Goal: Communication & Community: Share content

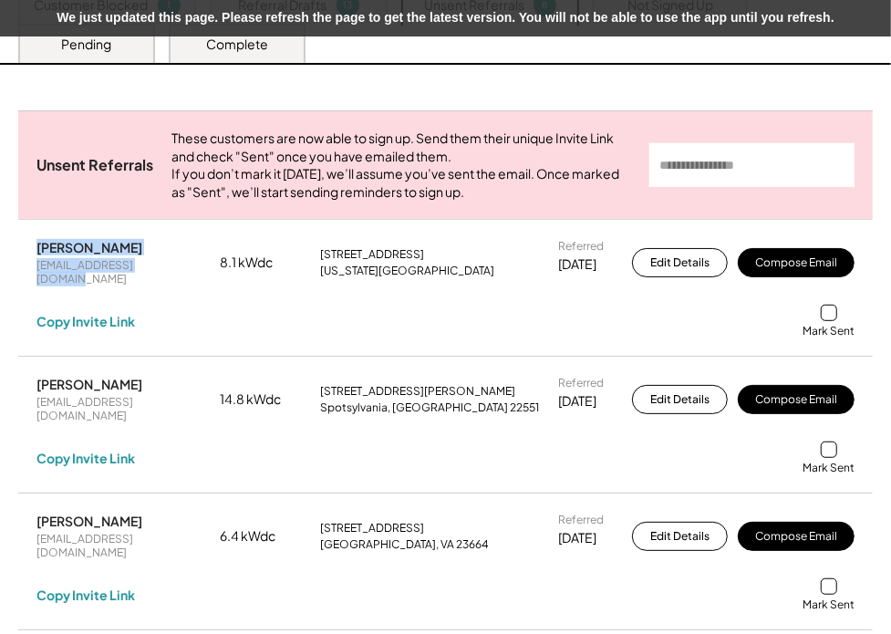
drag, startPoint x: 32, startPoint y: 264, endPoint x: 198, endPoint y: 273, distance: 166.1
click at [198, 273] on div "[PERSON_NAME] [EMAIL_ADDRESS][DOMAIN_NAME] 8.1 kWdc [STREET_ADDRESS][US_STATE] …" at bounding box center [445, 288] width 854 height 135
copy div "[PERSON_NAME] [EMAIL_ADDRESS][DOMAIN_NAME]"
click at [116, 325] on div "Copy Invite Link" at bounding box center [85, 321] width 98 height 16
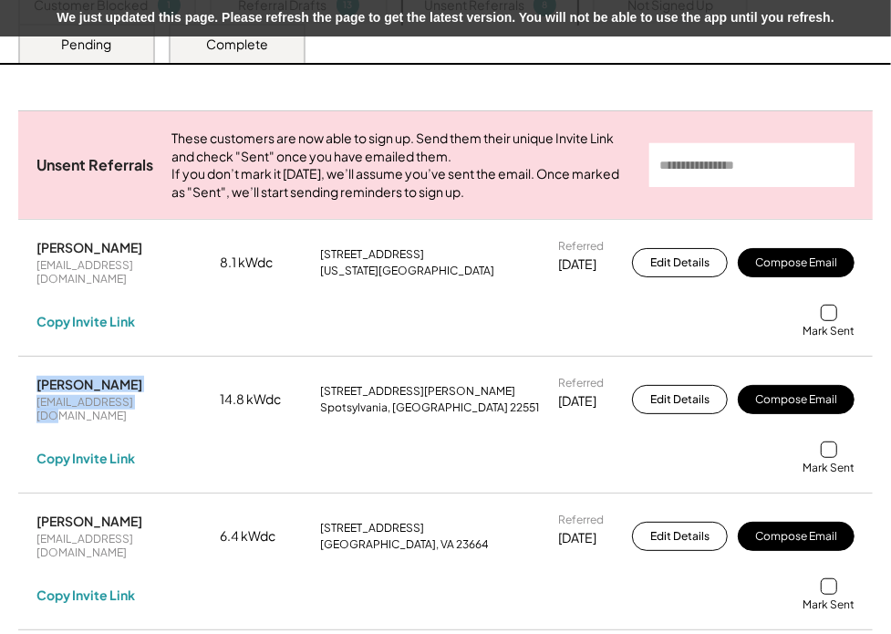
drag, startPoint x: 157, startPoint y: 407, endPoint x: 26, endPoint y: 393, distance: 132.1
click at [26, 393] on div "[PERSON_NAME] [EMAIL_ADDRESS][DOMAIN_NAME] 14.8 kWdc [STREET_ADDRESS][PERSON_NA…" at bounding box center [445, 424] width 854 height 135
copy div "[PERSON_NAME] [EMAIL_ADDRESS][DOMAIN_NAME]"
drag, startPoint x: 94, startPoint y: 448, endPoint x: 98, endPoint y: 425, distance: 24.0
click at [95, 449] on div "Copy Invite Link" at bounding box center [85, 457] width 98 height 16
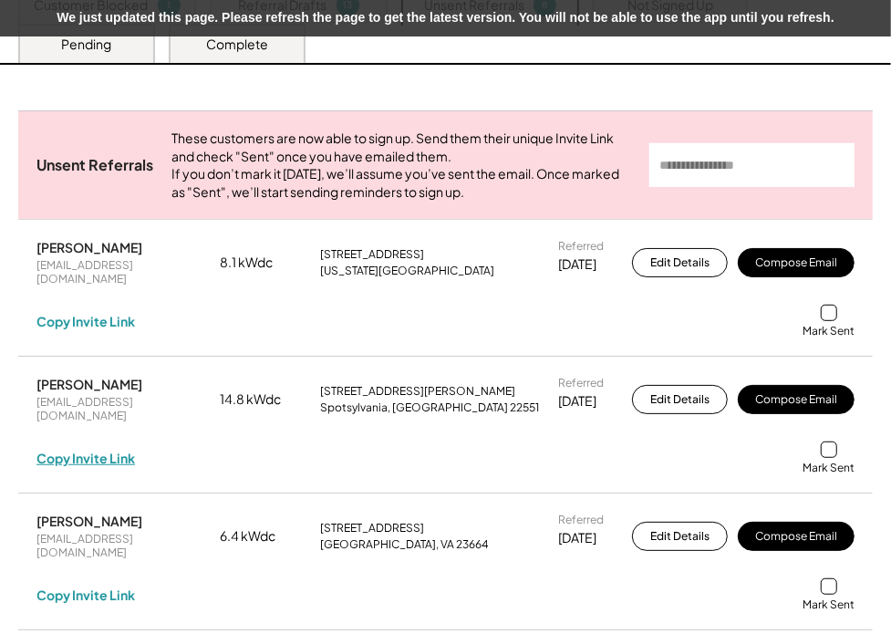
click at [111, 449] on div "Copy Invite Link" at bounding box center [85, 457] width 98 height 16
drag, startPoint x: 132, startPoint y: 534, endPoint x: 13, endPoint y: 501, distance: 123.8
copy div "[PERSON_NAME] [EMAIL_ADDRESS][DOMAIN_NAME]"
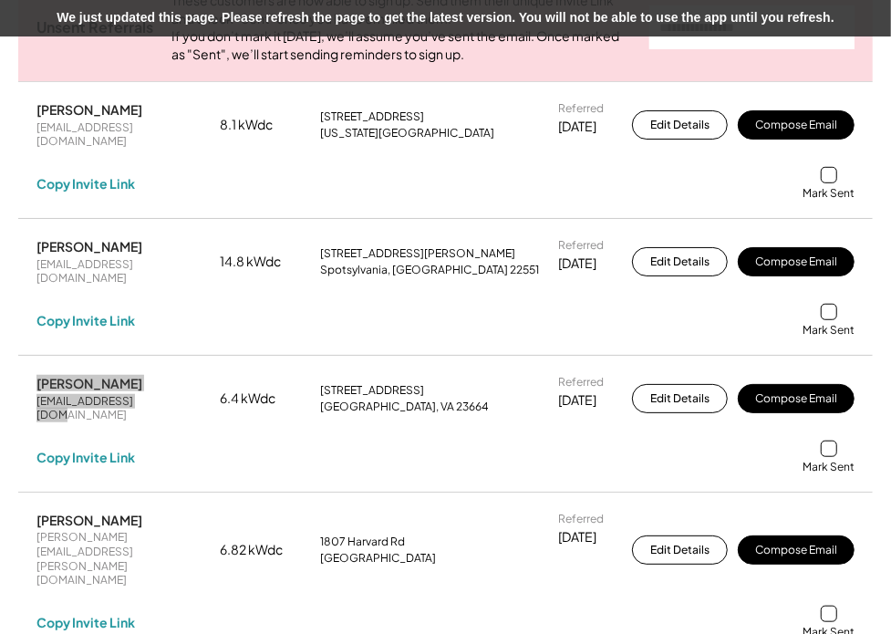
scroll to position [497, 0]
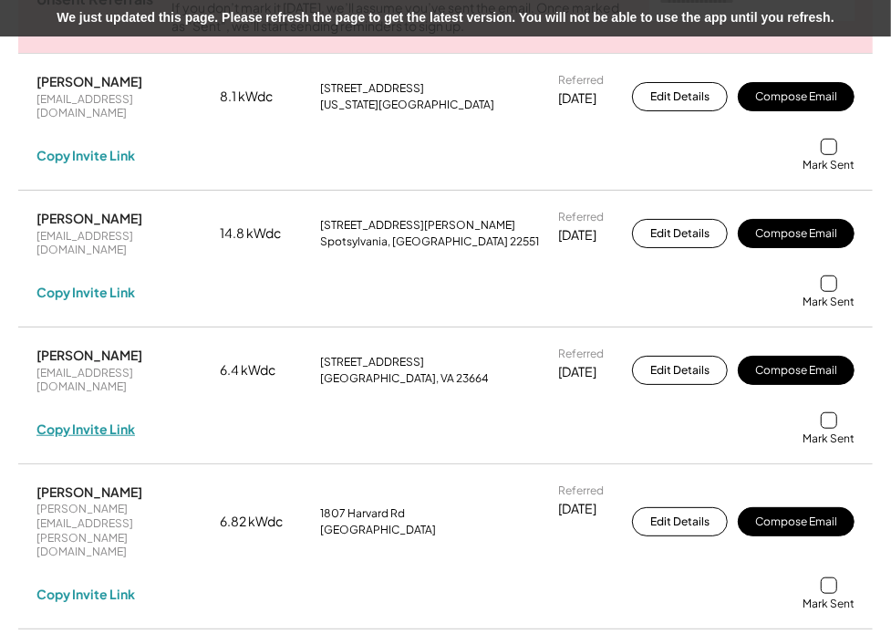
click at [66, 420] on div "Copy Invite Link" at bounding box center [85, 428] width 98 height 16
drag, startPoint x: 159, startPoint y: 491, endPoint x: 32, endPoint y: 469, distance: 128.7
click at [32, 469] on div "[PERSON_NAME] [PERSON_NAME][EMAIL_ADDRESS][PERSON_NAME][DOMAIN_NAME] 6.82 kWdc …" at bounding box center [445, 546] width 854 height 163
copy div "[PERSON_NAME] [PERSON_NAME][EMAIL_ADDRESS][PERSON_NAME][DOMAIN_NAME]"
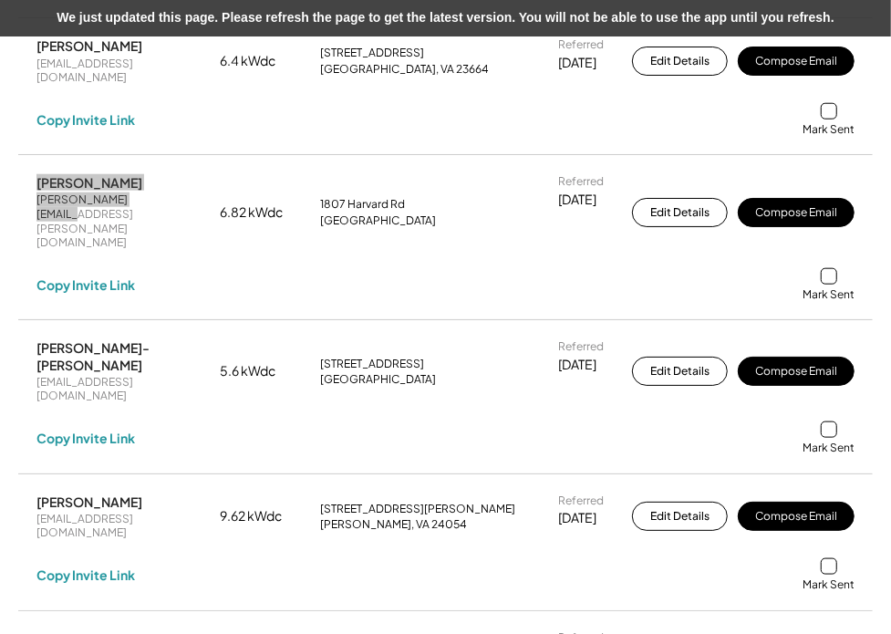
scroll to position [829, 0]
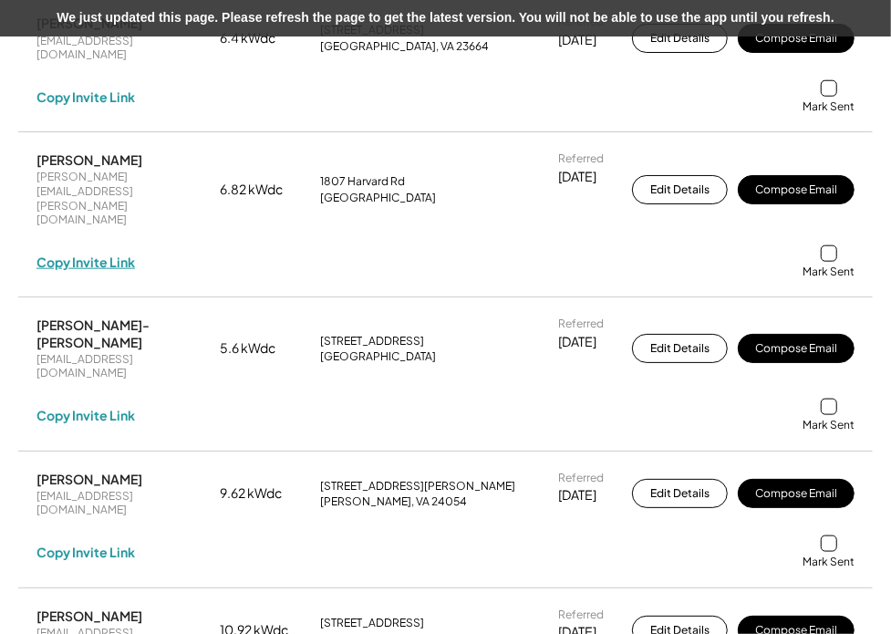
click at [111, 253] on div "Copy Invite Link" at bounding box center [85, 261] width 98 height 16
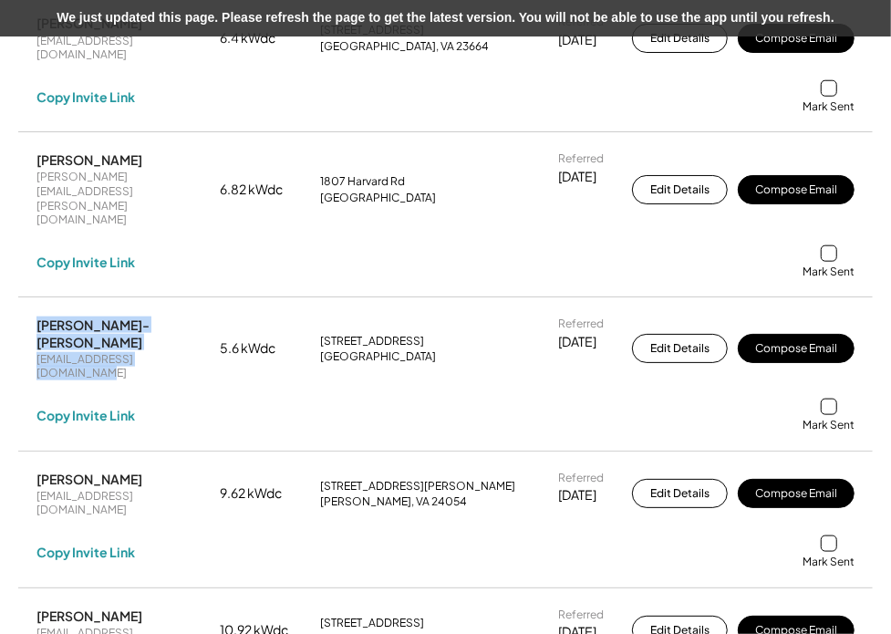
drag, startPoint x: 182, startPoint y: 278, endPoint x: 22, endPoint y: 262, distance: 161.3
click at [22, 298] on div "[PERSON_NAME]-[PERSON_NAME] [EMAIL_ADDRESS][DOMAIN_NAME] 5.6 kWdc [STREET_ADDRE…" at bounding box center [445, 373] width 854 height 151
copy div "[PERSON_NAME]-[PERSON_NAME] [EMAIL_ADDRESS][DOMAIN_NAME]"
click at [106, 407] on div "Copy Invite Link" at bounding box center [85, 415] width 98 height 16
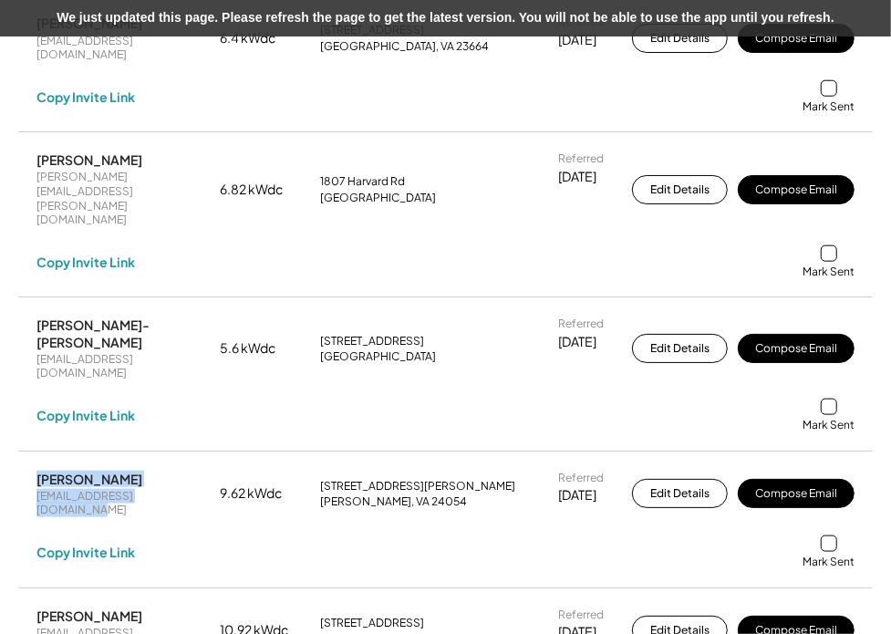
drag, startPoint x: 200, startPoint y: 405, endPoint x: 33, endPoint y: 383, distance: 168.2
click at [33, 452] on div "[PERSON_NAME] [EMAIL_ADDRESS][DOMAIN_NAME] 9.62 kWdc [STREET_ADDRESS][PERSON_NA…" at bounding box center [445, 519] width 854 height 135
copy div "[PERSON_NAME] [EMAIL_ADDRESS][DOMAIN_NAME]"
click at [109, 543] on div "Copy Invite Link" at bounding box center [85, 551] width 98 height 16
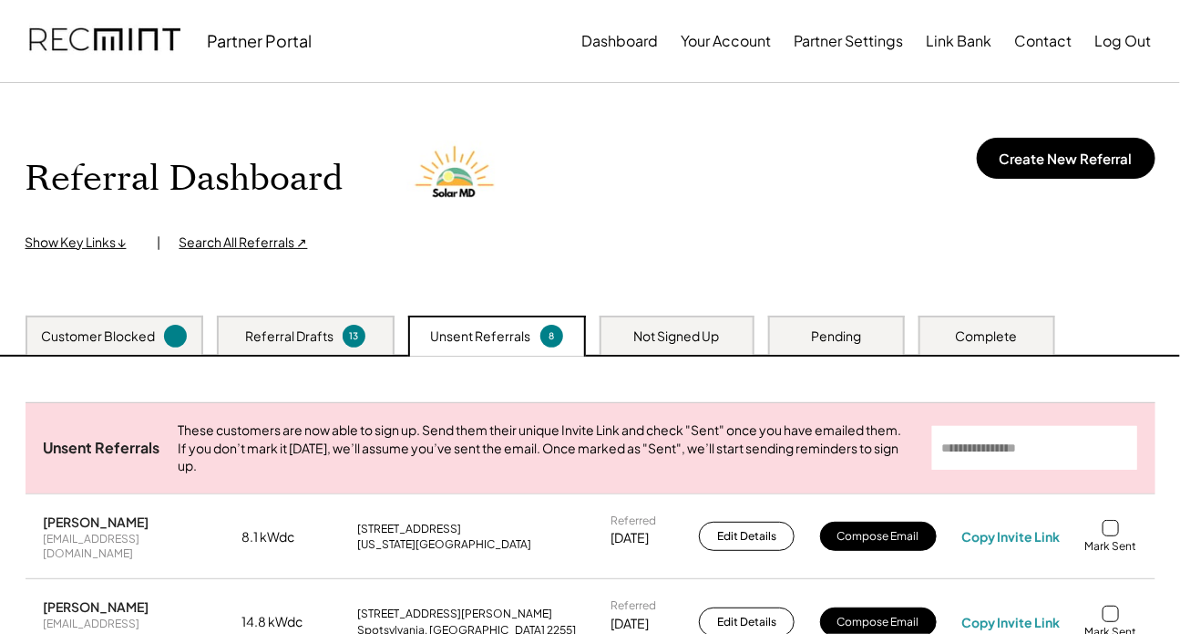
click at [148, 322] on div "Customer Blocked" at bounding box center [115, 334] width 178 height 39
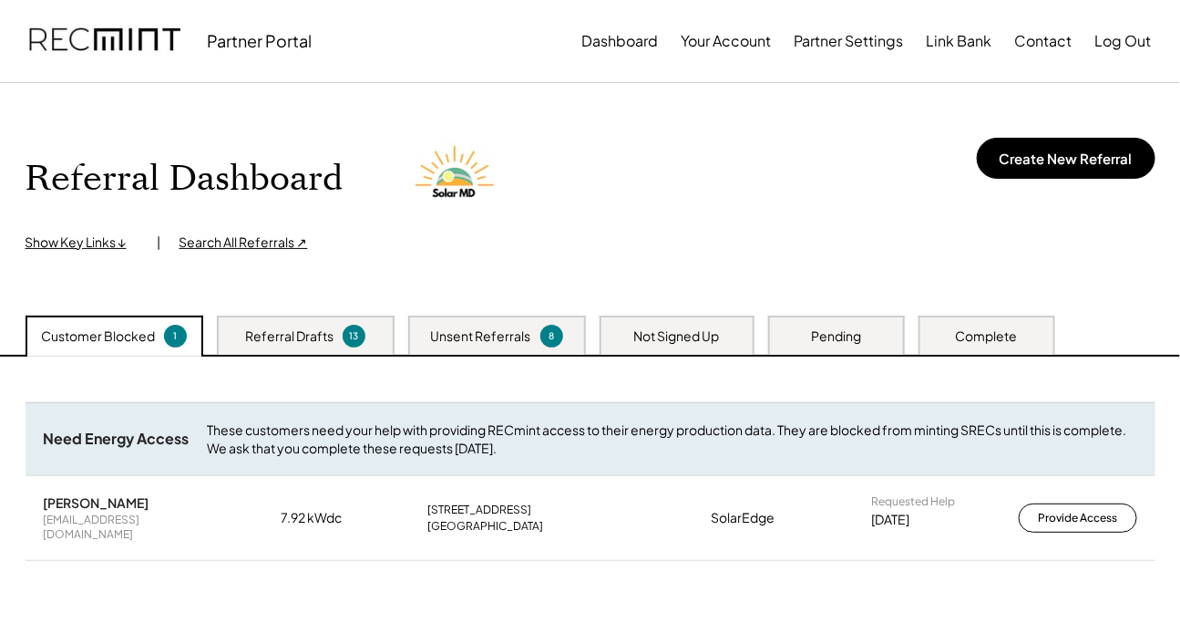
click at [316, 343] on div "Referral Drafts" at bounding box center [289, 336] width 88 height 18
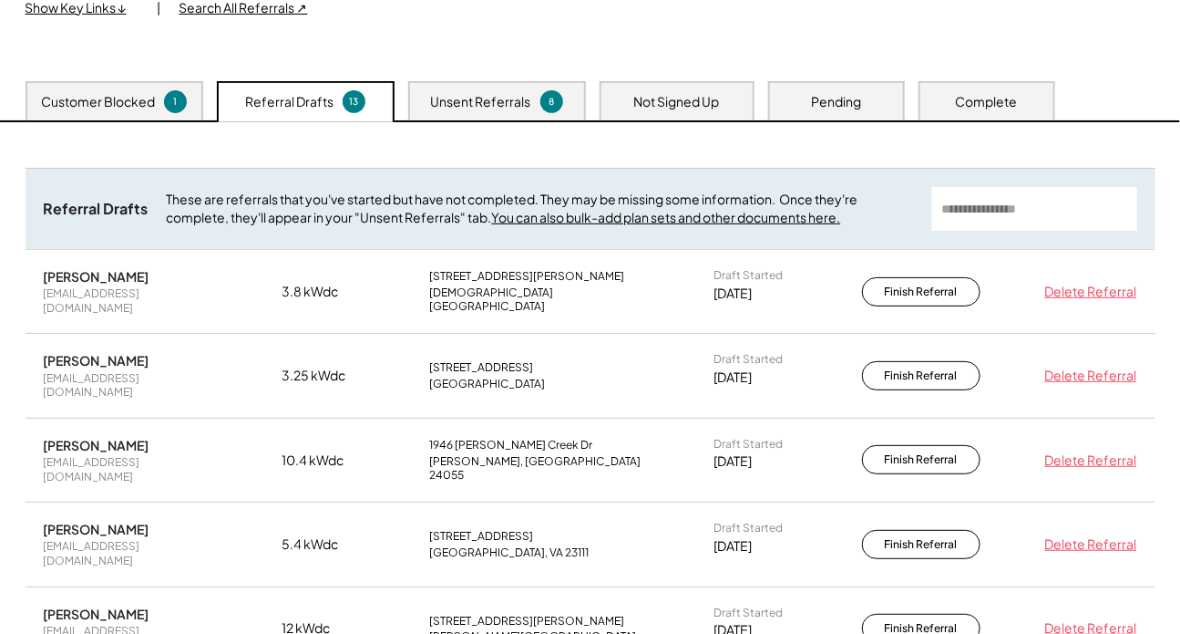
scroll to position [248, 0]
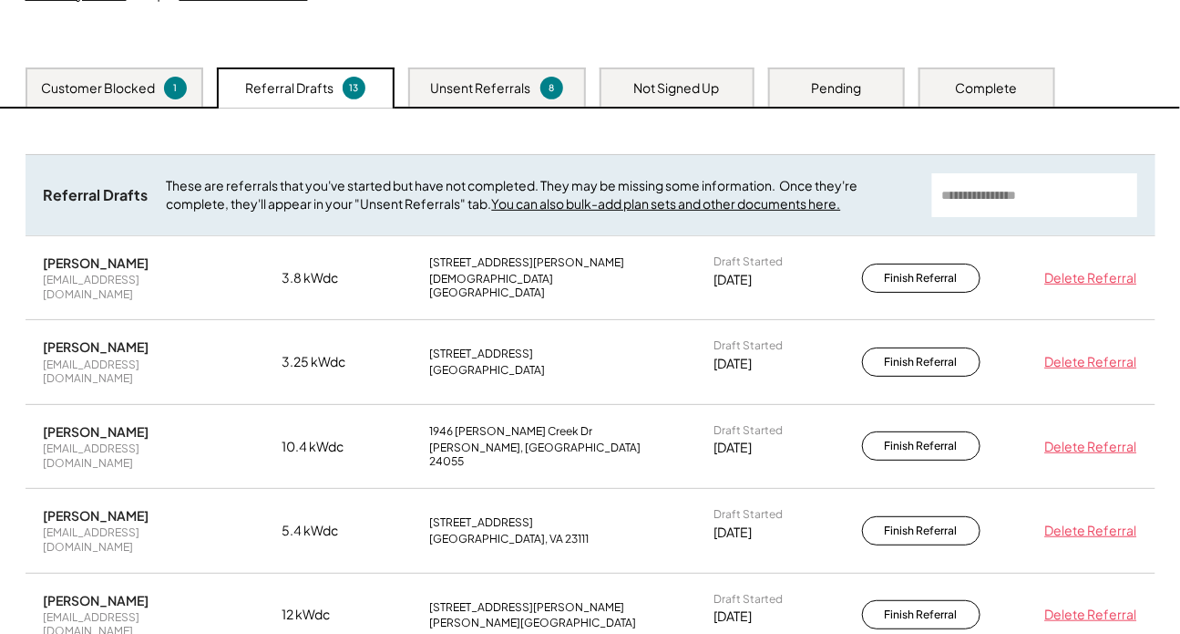
drag, startPoint x: 156, startPoint y: 255, endPoint x: 23, endPoint y: 264, distance: 133.4
copy div "Eric Fratanduono"
click at [77, 338] on div "Veronique Sarofeen" at bounding box center [97, 346] width 106 height 16
click at [82, 338] on div "Veronique Sarofeen" at bounding box center [97, 346] width 106 height 16
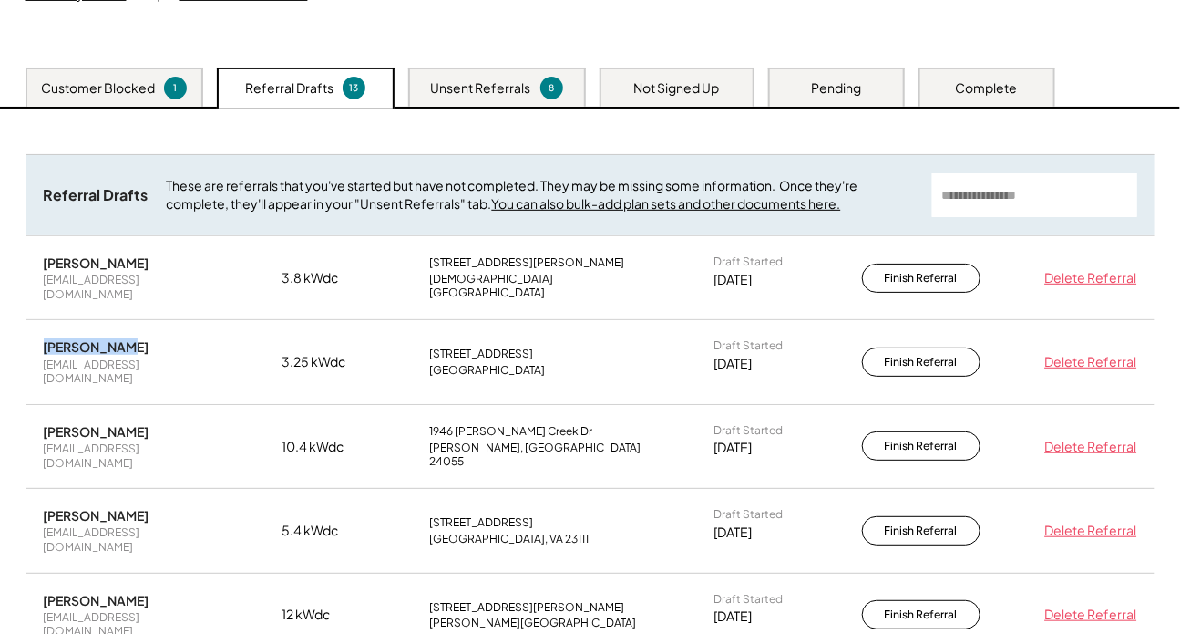
click at [82, 338] on div "Veronique Sarofeen" at bounding box center [97, 346] width 106 height 16
copy div "Veronique Sarofeen"
